Goal: Task Accomplishment & Management: Manage account settings

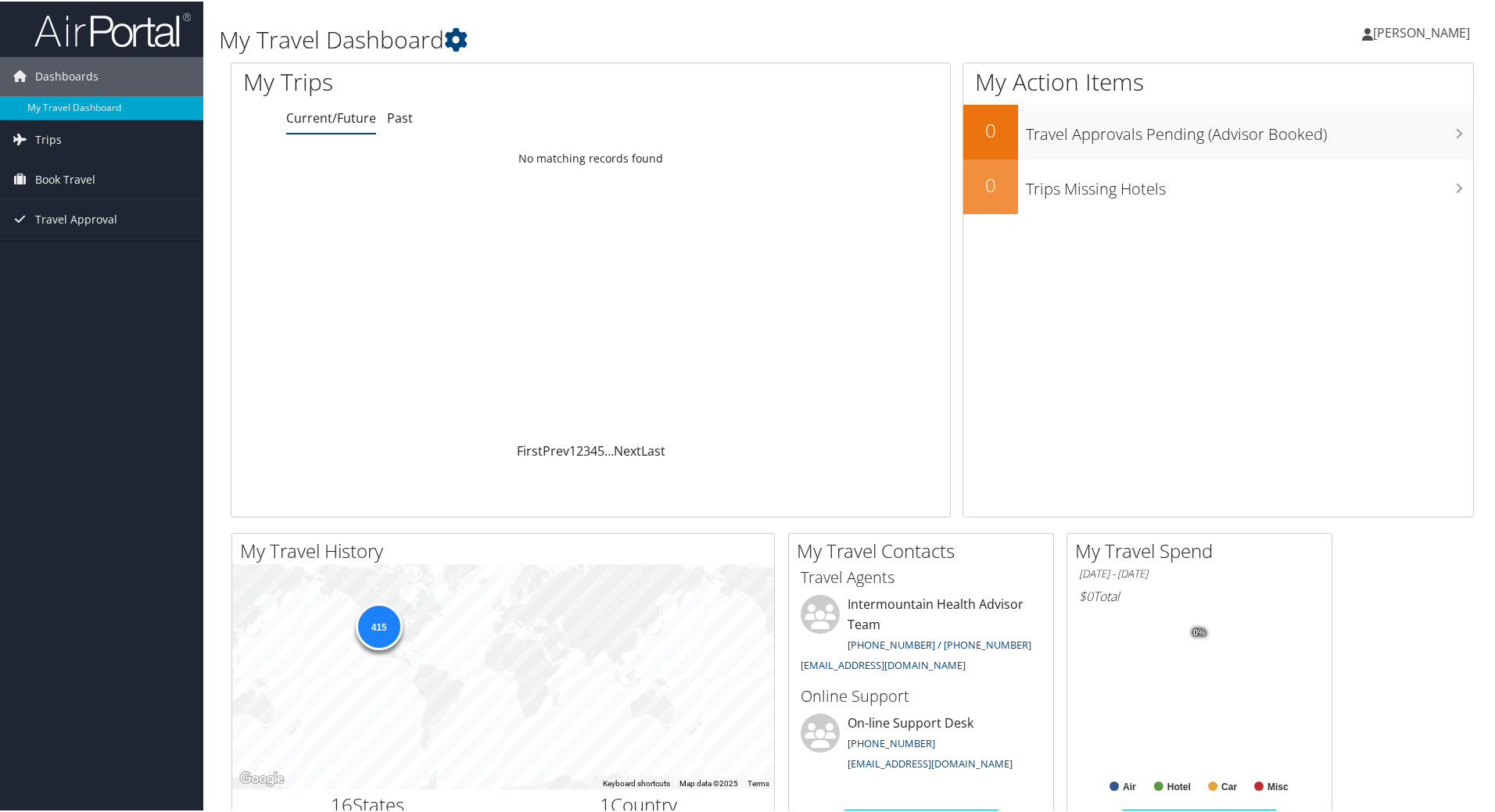
click at [1408, 32] on span "[PERSON_NAME]" at bounding box center [1421, 31] width 97 height 17
click at [1326, 109] on link "Travel Agency Contacts" at bounding box center [1379, 112] width 174 height 26
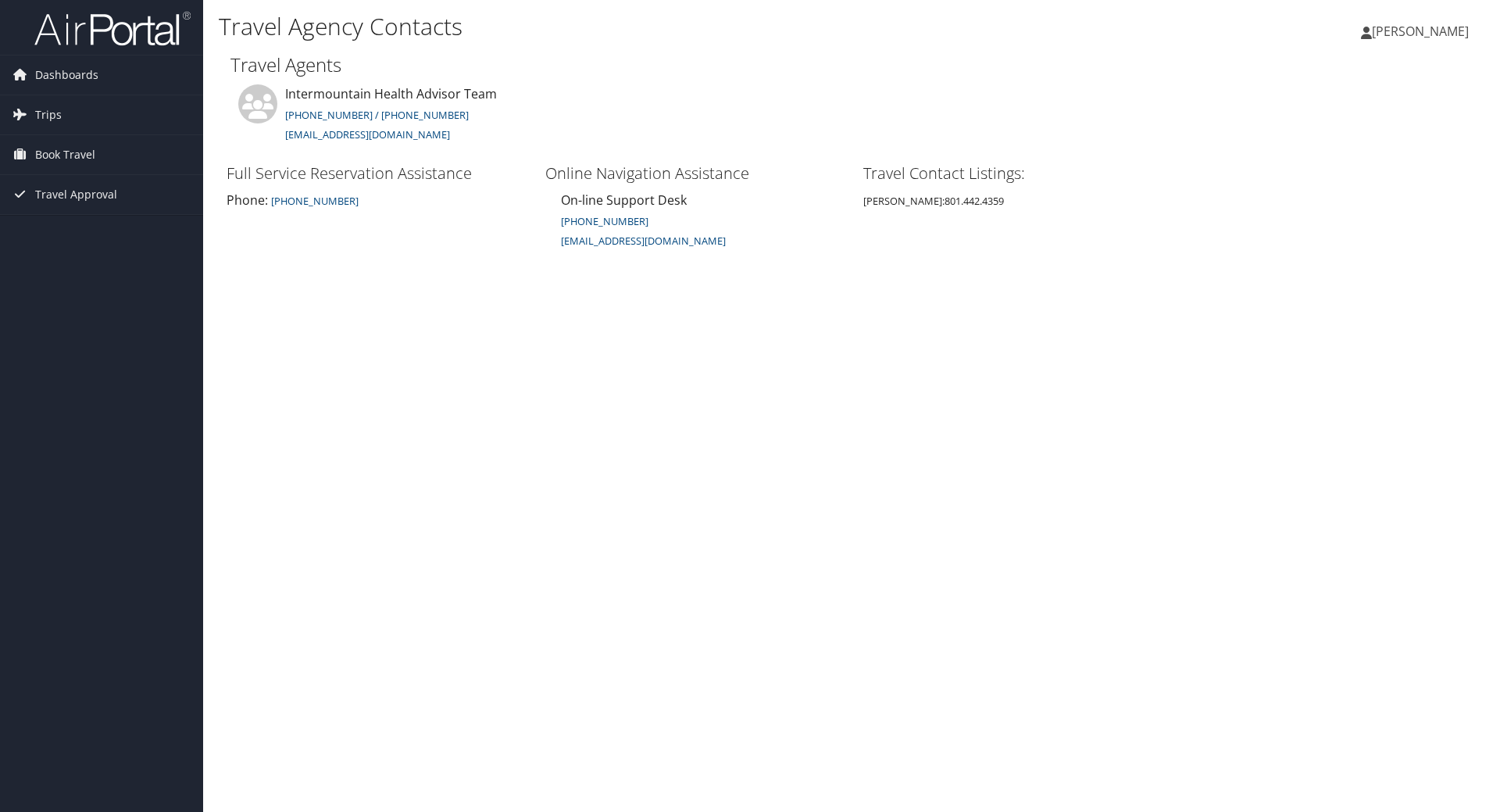
click at [1398, 29] on span "[PERSON_NAME]" at bounding box center [1421, 31] width 97 height 17
click at [1340, 85] on link "My Settings" at bounding box center [1381, 86] width 174 height 26
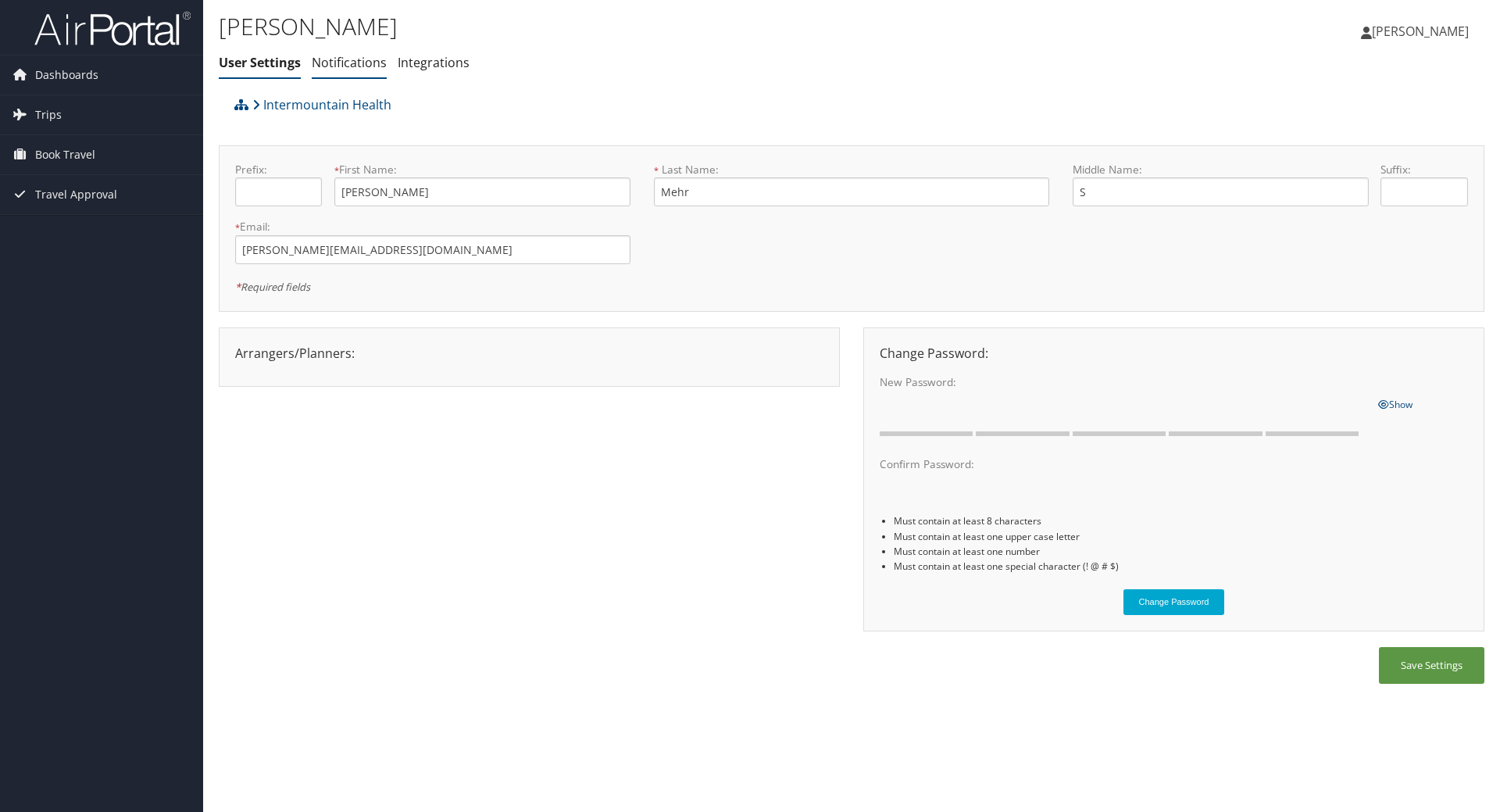
click at [356, 65] on link "Notifications" at bounding box center [349, 62] width 75 height 17
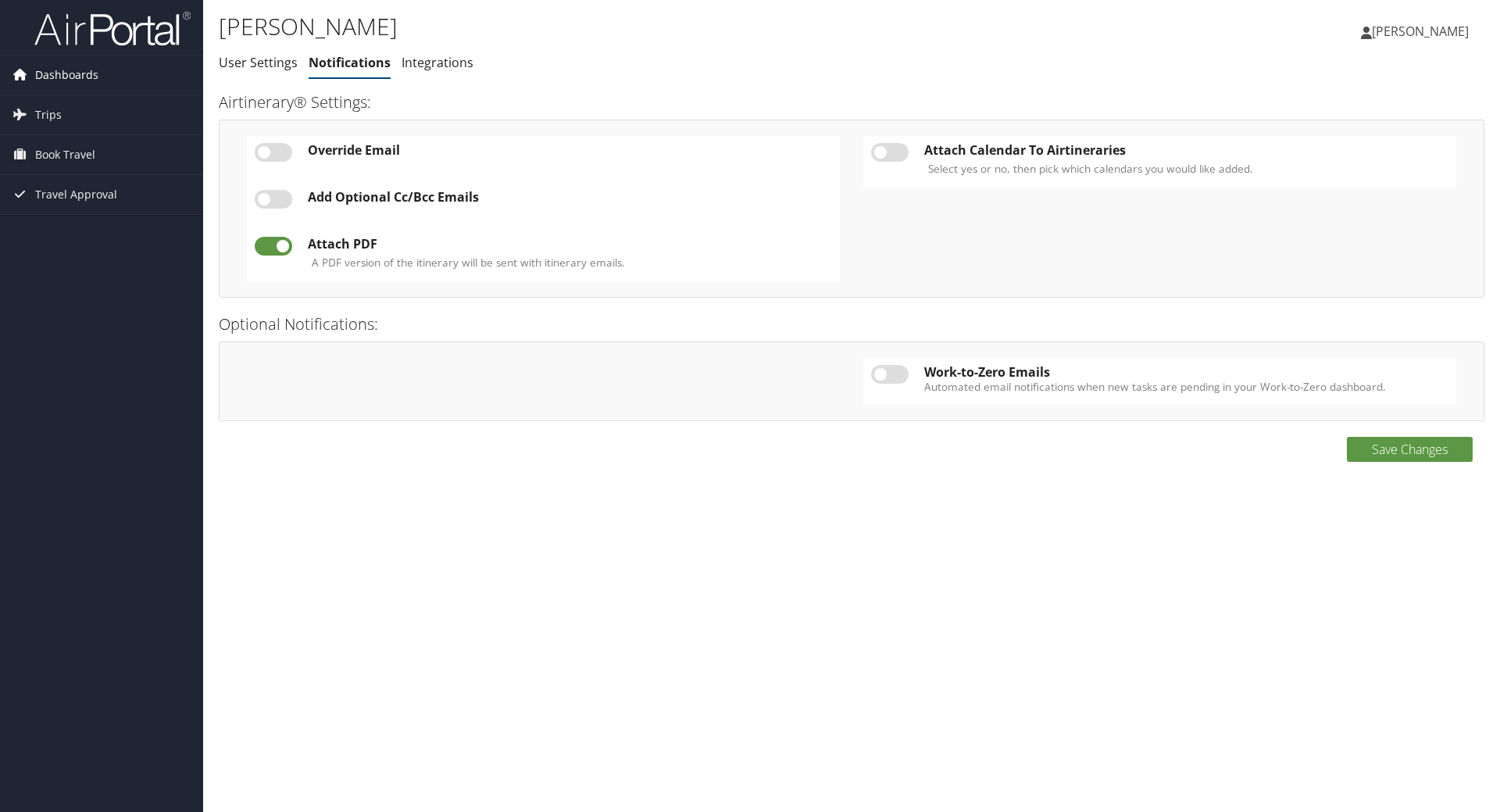
click at [64, 75] on span "Dashboards" at bounding box center [67, 76] width 63 height 39
click at [55, 215] on span "Travel Approval" at bounding box center [76, 218] width 82 height 39
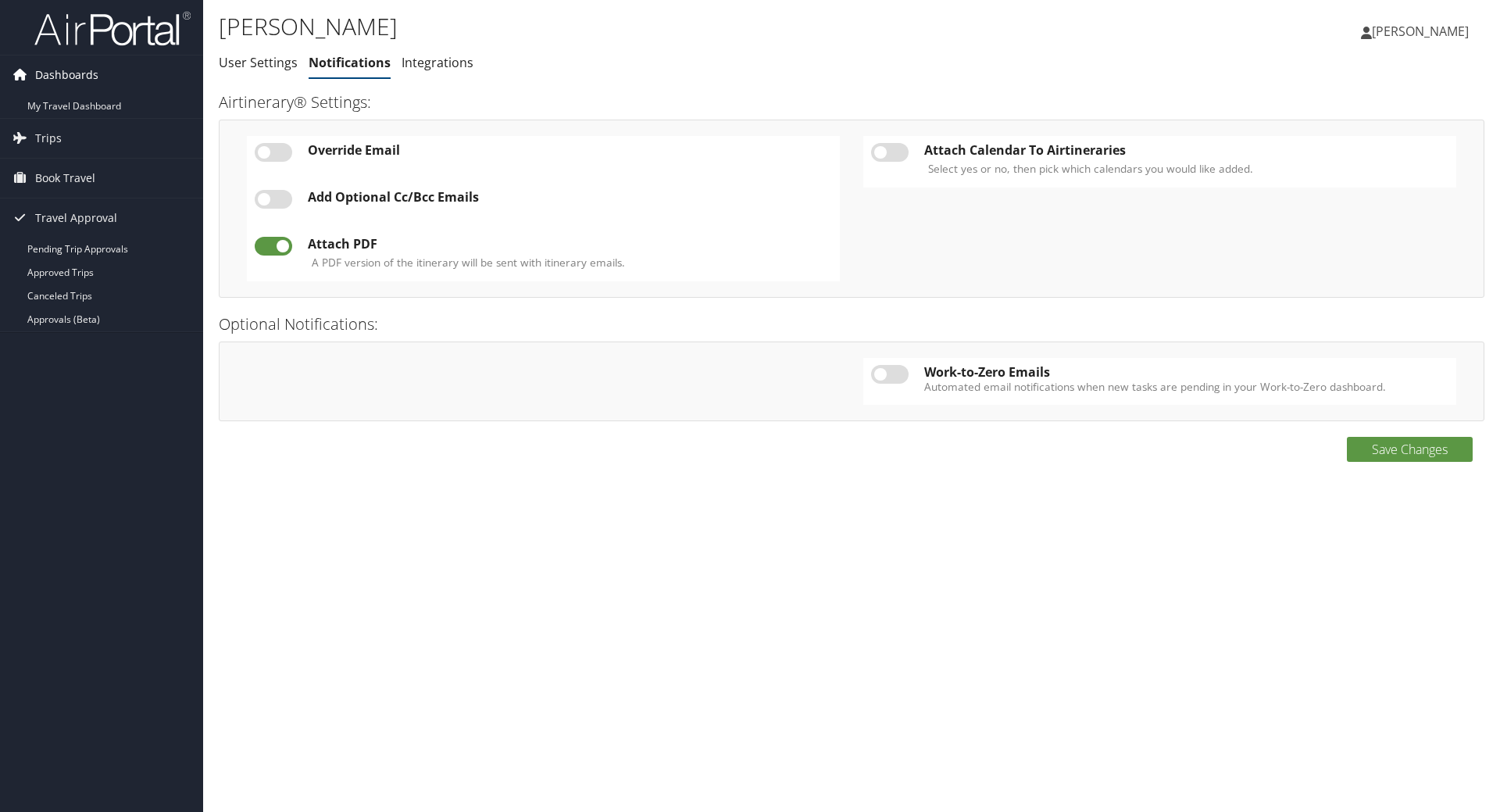
click at [79, 75] on span "Dashboards" at bounding box center [67, 76] width 63 height 39
click at [1372, 27] on icon at bounding box center [1367, 32] width 11 height 12
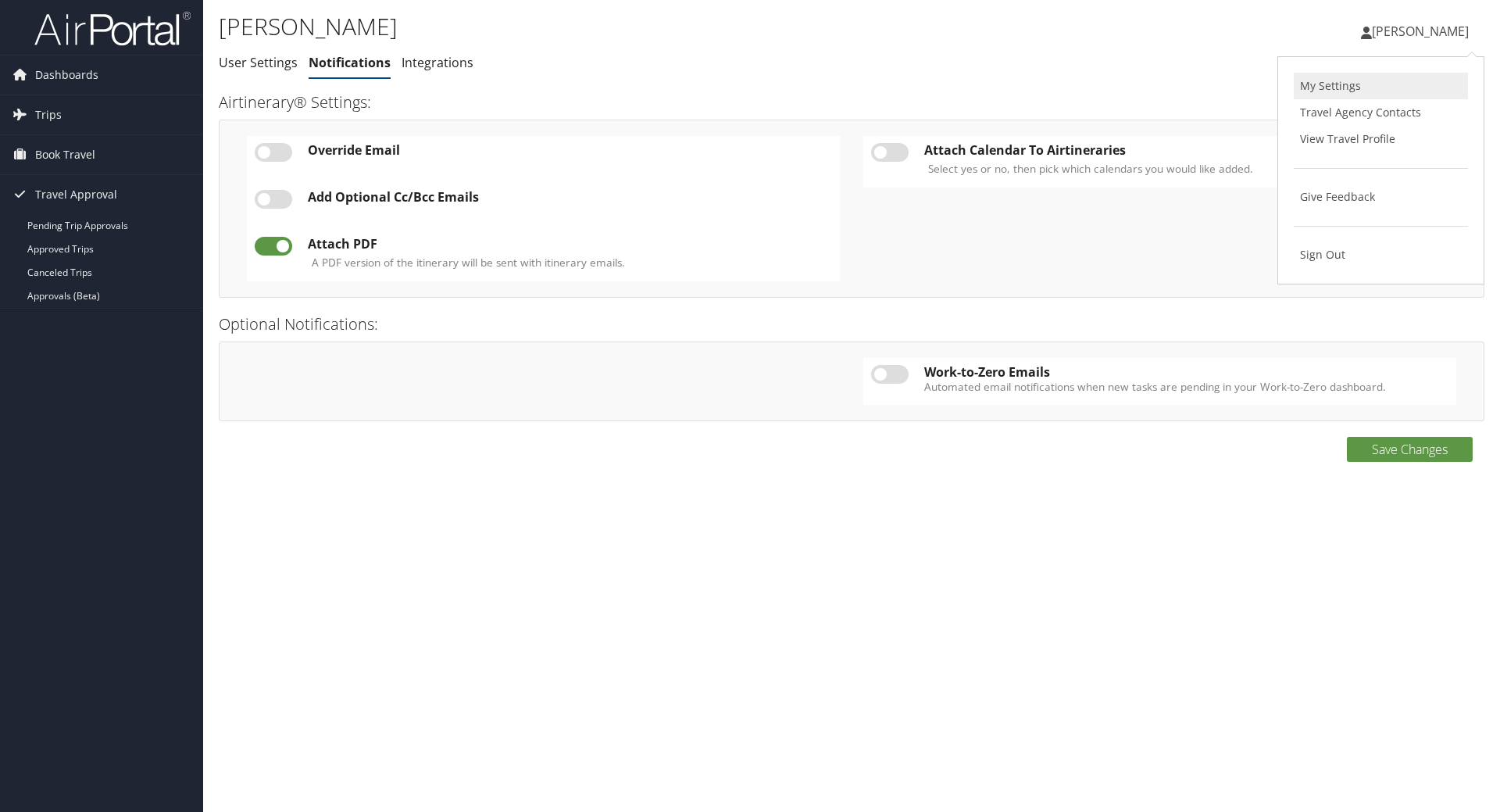
click at [1342, 88] on link "My Settings" at bounding box center [1381, 86] width 174 height 26
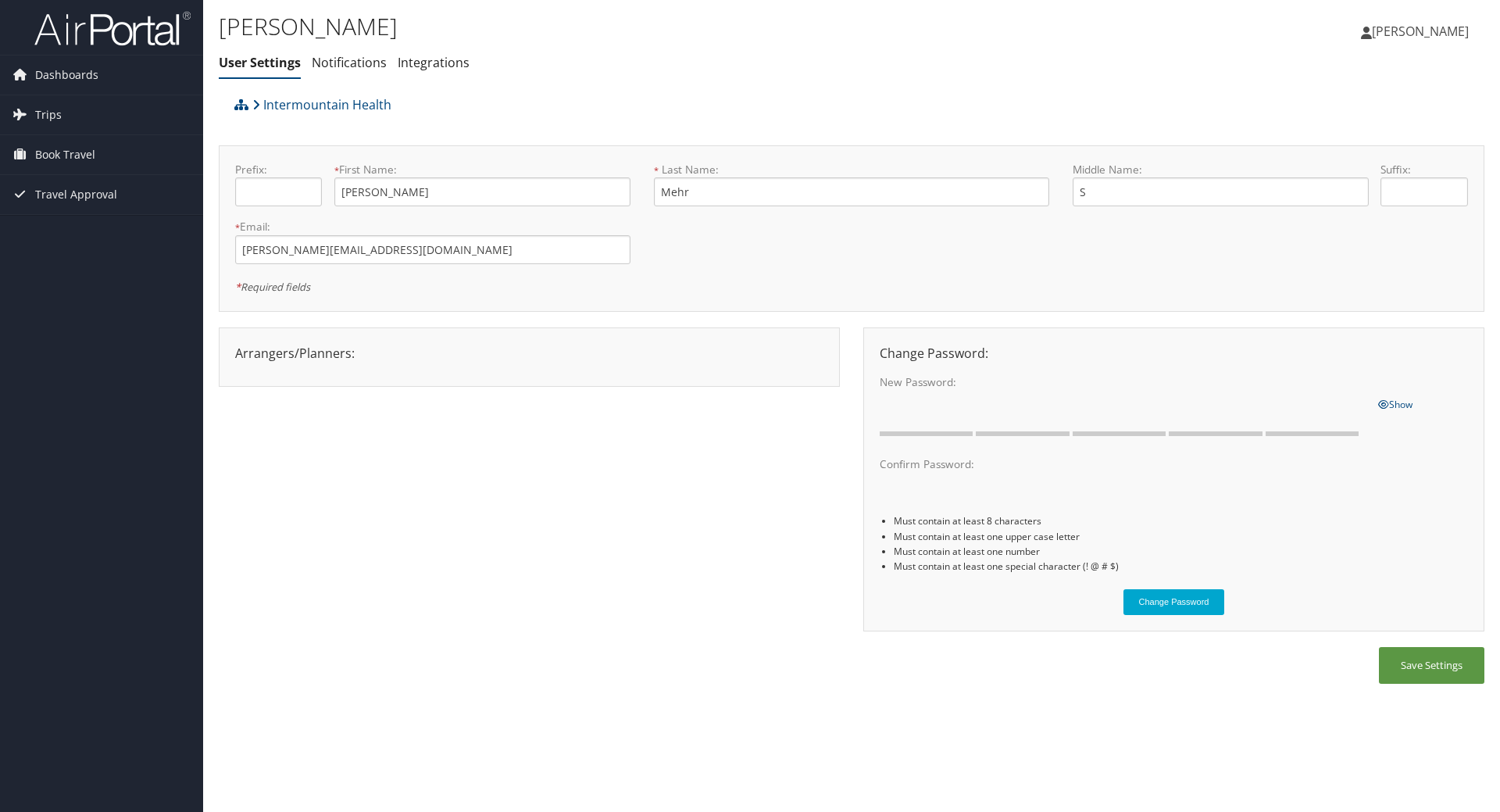
click at [1423, 31] on span "[PERSON_NAME]" at bounding box center [1421, 31] width 97 height 17
click at [1346, 137] on link "View Travel Profile" at bounding box center [1381, 139] width 174 height 26
